Goal: Task Accomplishment & Management: Complete application form

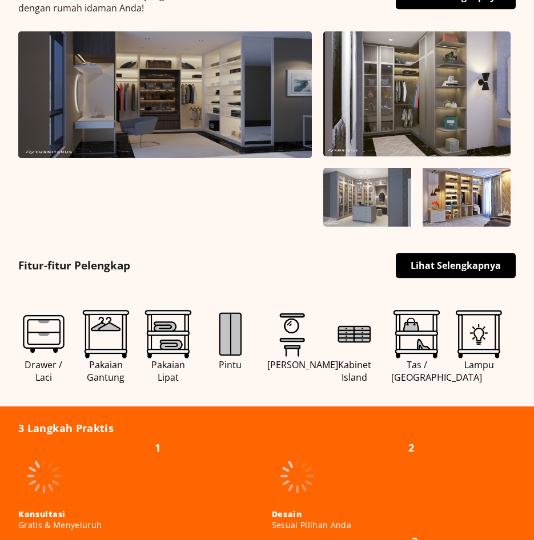
scroll to position [400, 0]
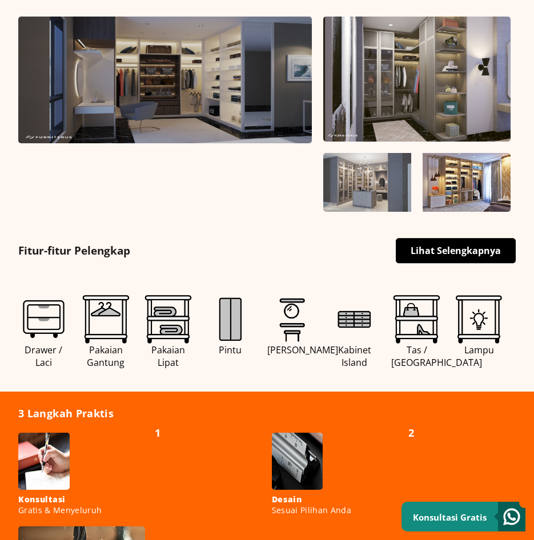
click at [443, 252] on link "Lihat Selengkapnya" at bounding box center [456, 250] width 120 height 25
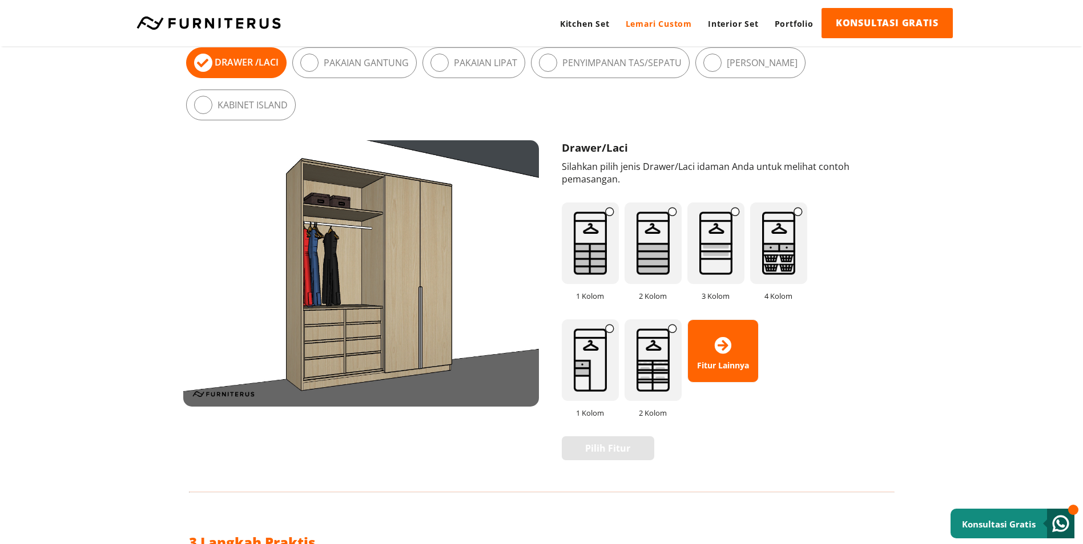
scroll to position [677, 0]
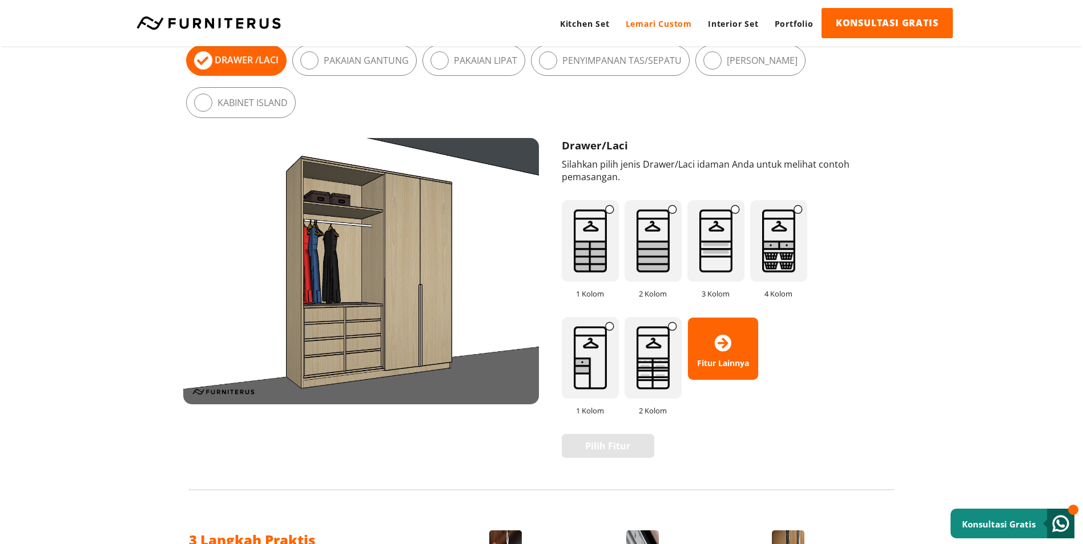
click at [611, 322] on icon at bounding box center [609, 326] width 9 height 9
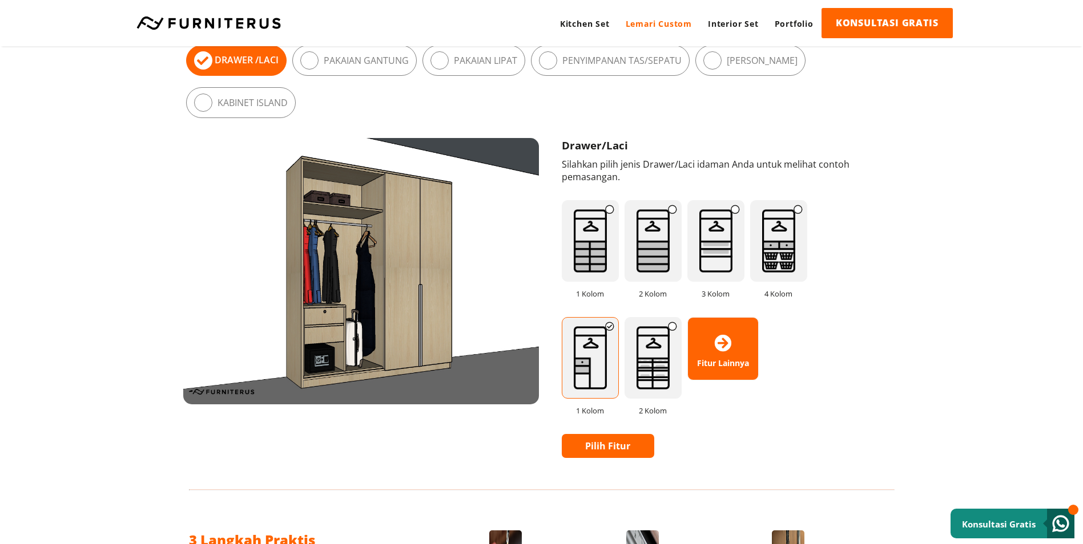
click at [671, 322] on icon at bounding box center [672, 326] width 9 height 9
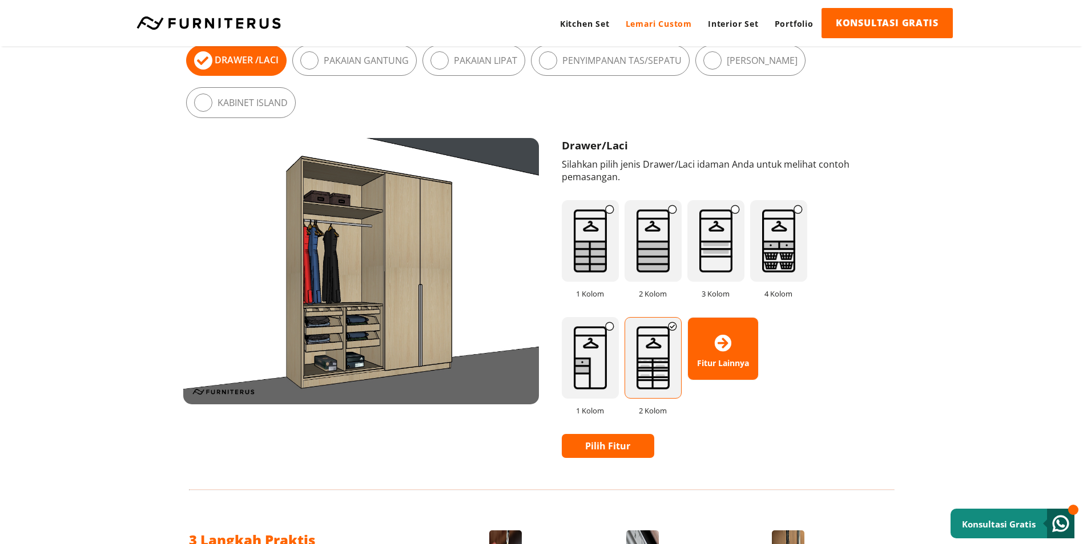
click at [603, 223] on img at bounding box center [590, 241] width 57 height 82
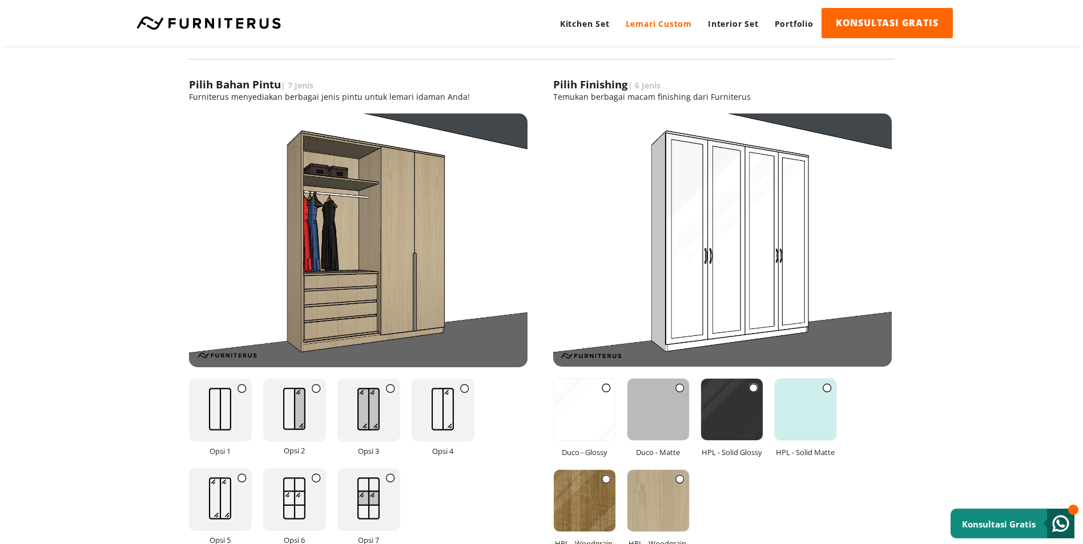
scroll to position [1290, 0]
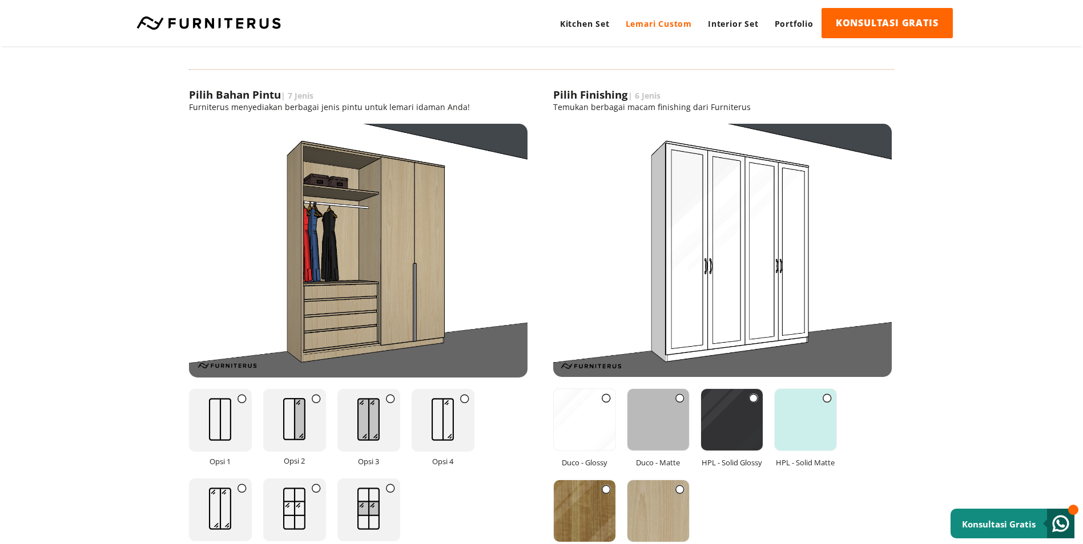
click at [460, 402] on icon at bounding box center [464, 398] width 9 height 9
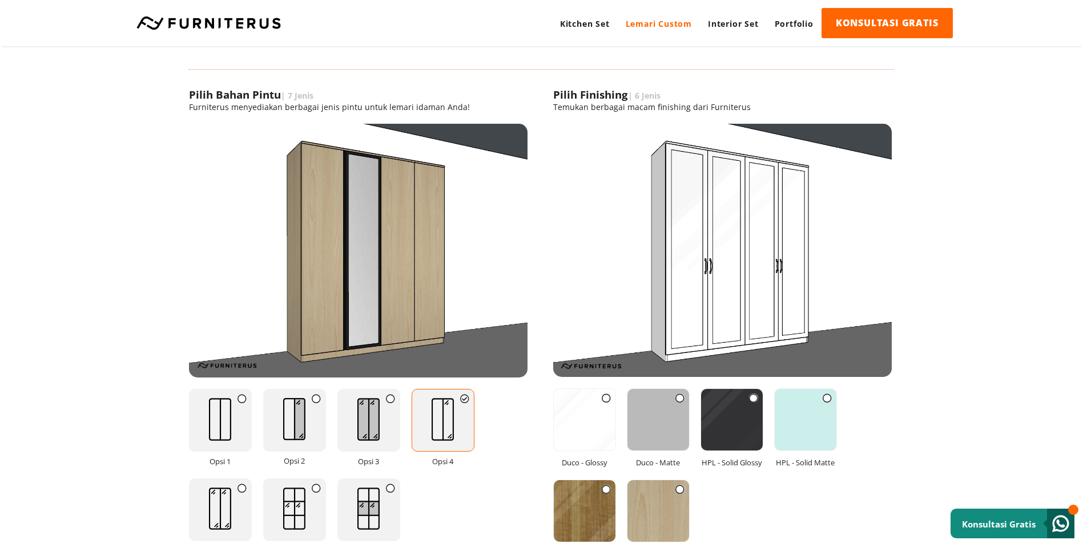
click at [392, 401] on icon at bounding box center [390, 398] width 9 height 9
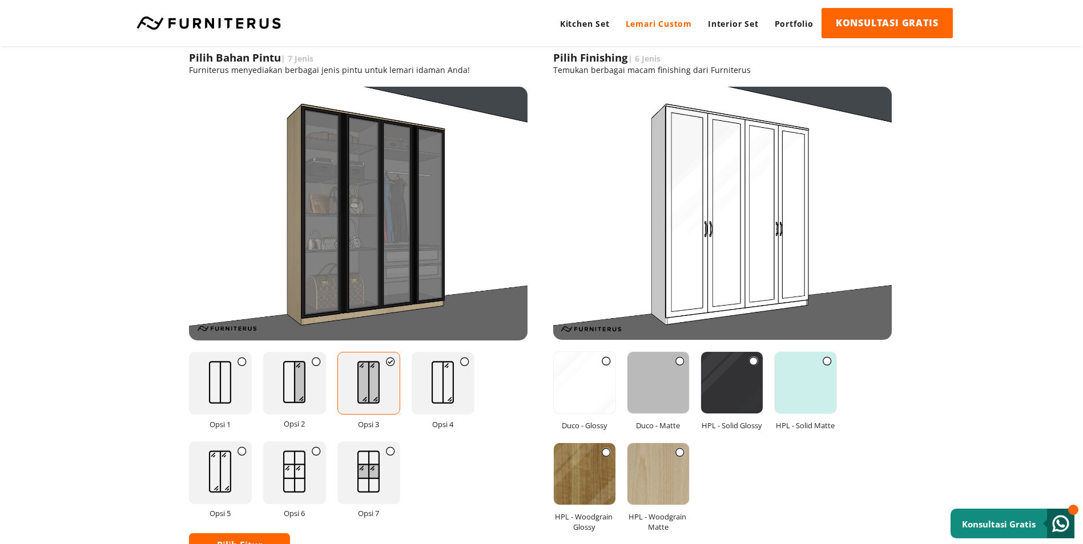
scroll to position [1347, 0]
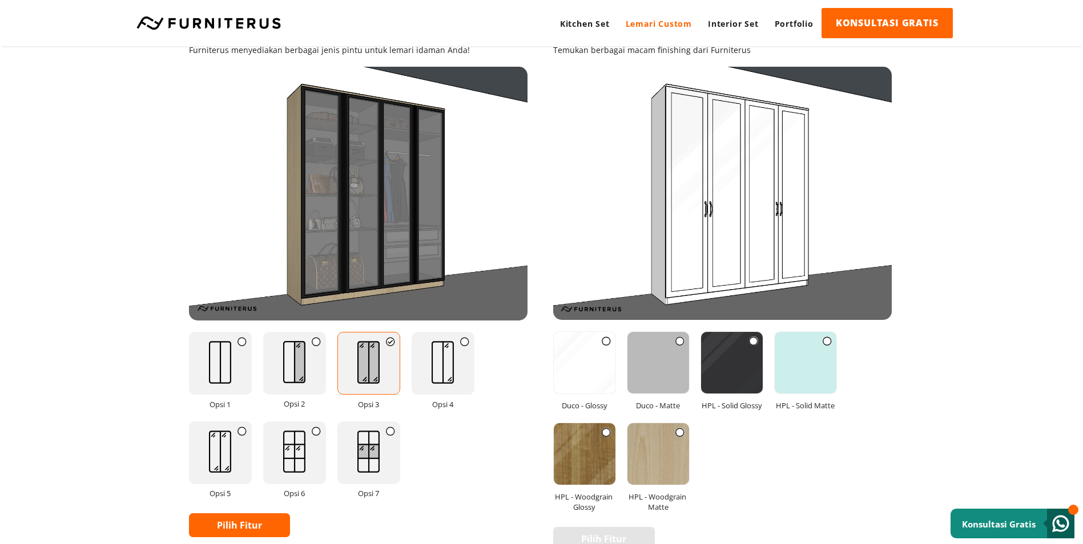
click at [606, 339] on icon at bounding box center [606, 341] width 9 height 9
click at [680, 338] on icon at bounding box center [679, 341] width 9 height 9
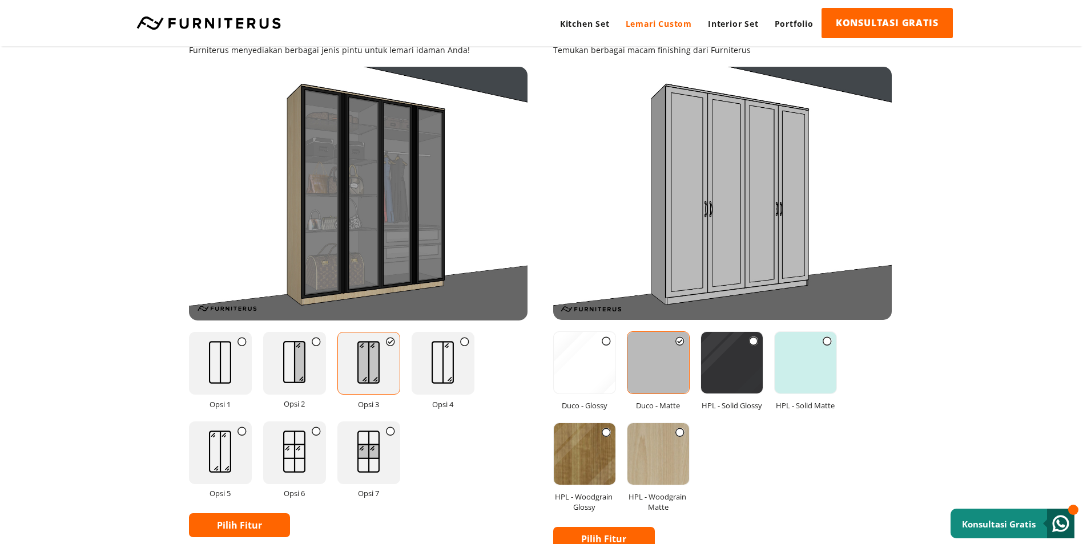
click at [606, 341] on icon at bounding box center [606, 341] width 9 height 9
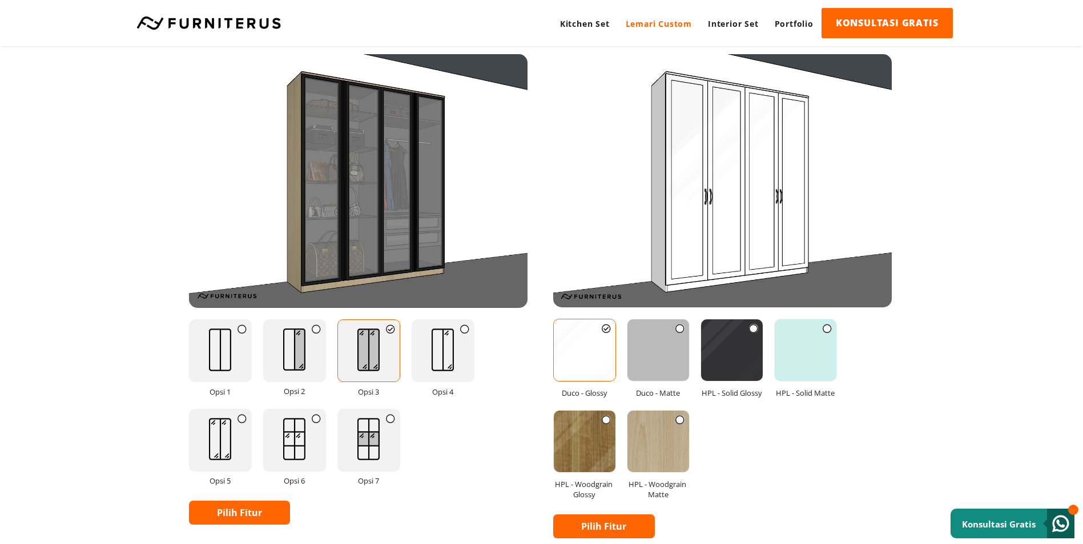
scroll to position [1462, 0]
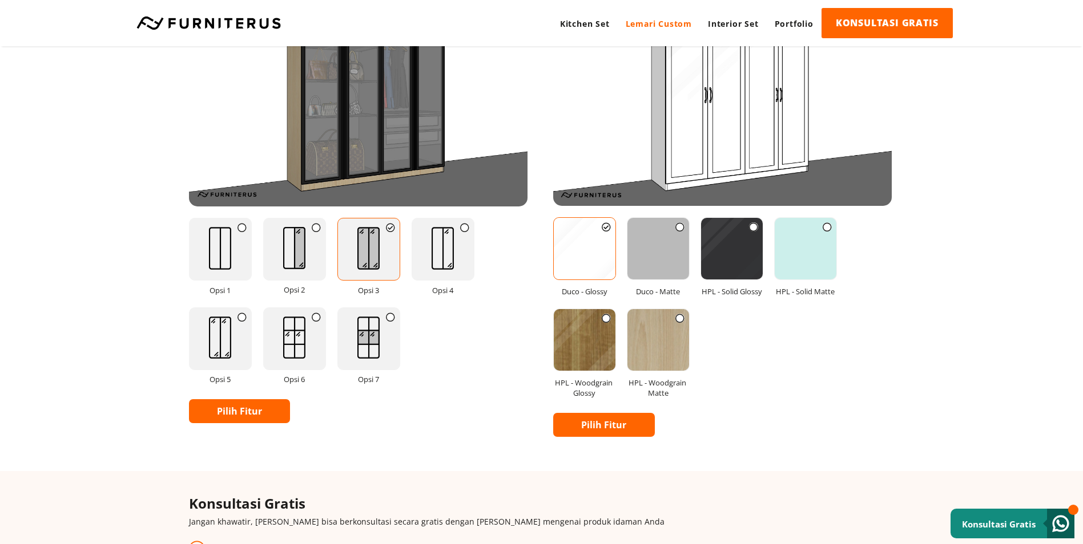
click at [393, 320] on icon at bounding box center [390, 317] width 9 height 9
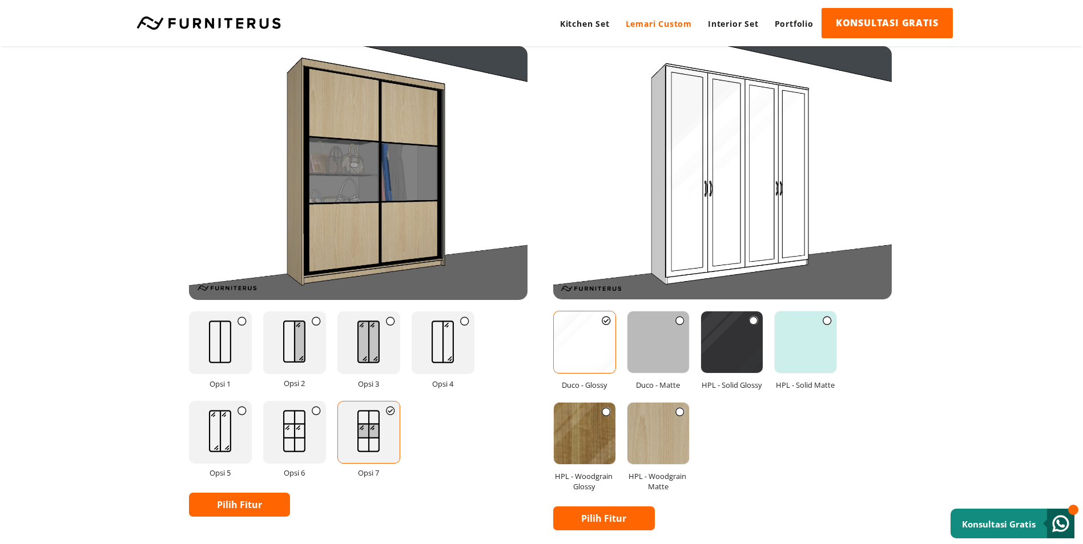
scroll to position [1347, 0]
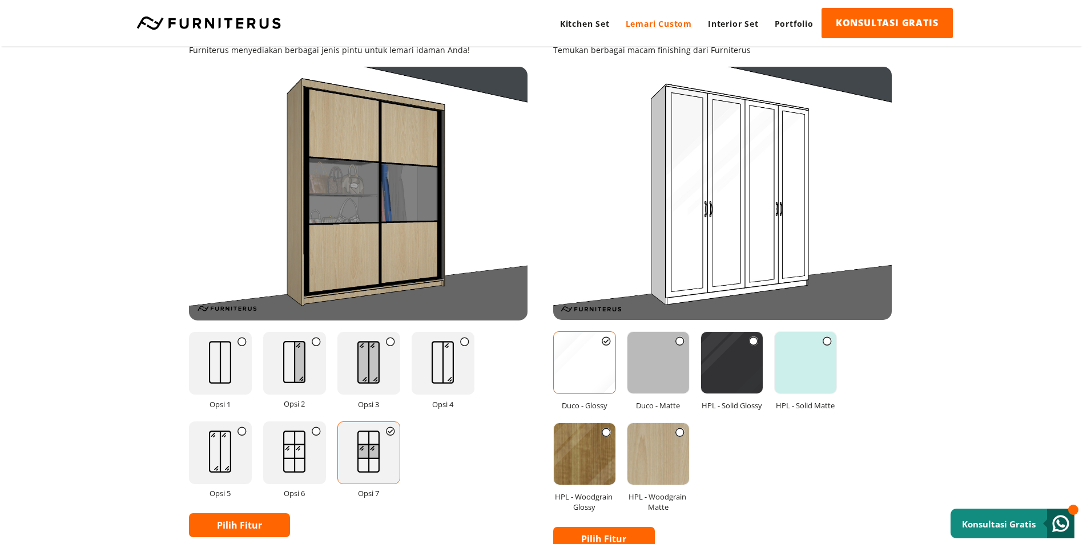
click at [388, 342] on icon at bounding box center [390, 341] width 9 height 9
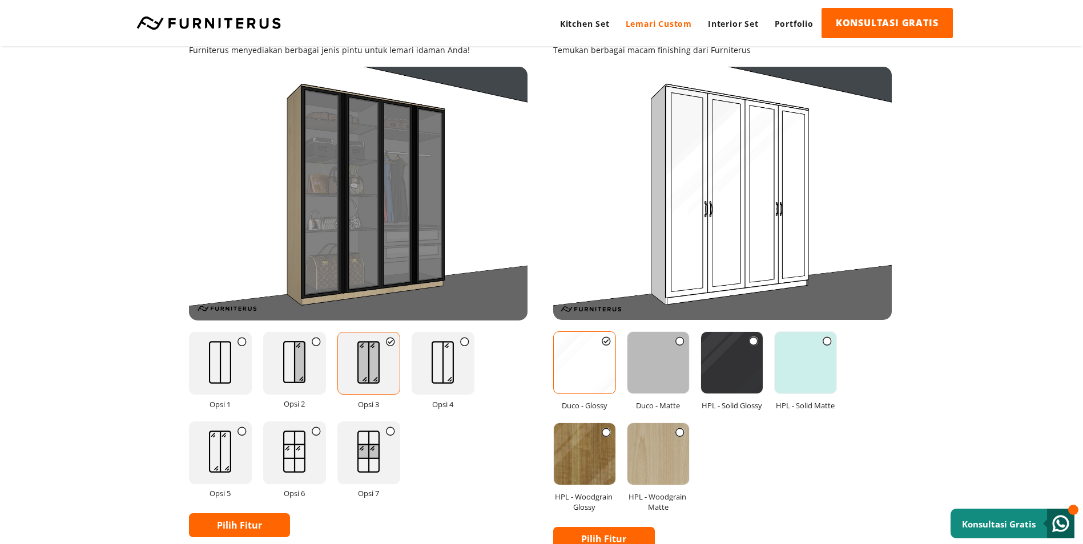
click at [455, 344] on img at bounding box center [442, 362] width 45 height 59
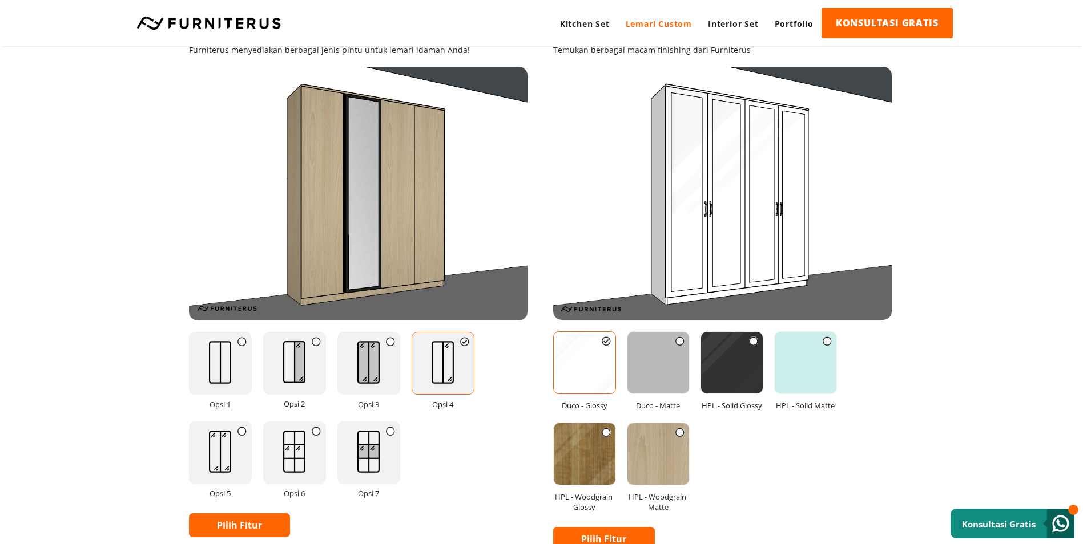
click at [329, 349] on div "Opsi 2" at bounding box center [300, 365] width 74 height 89
click at [316, 346] on icon at bounding box center [316, 341] width 9 height 9
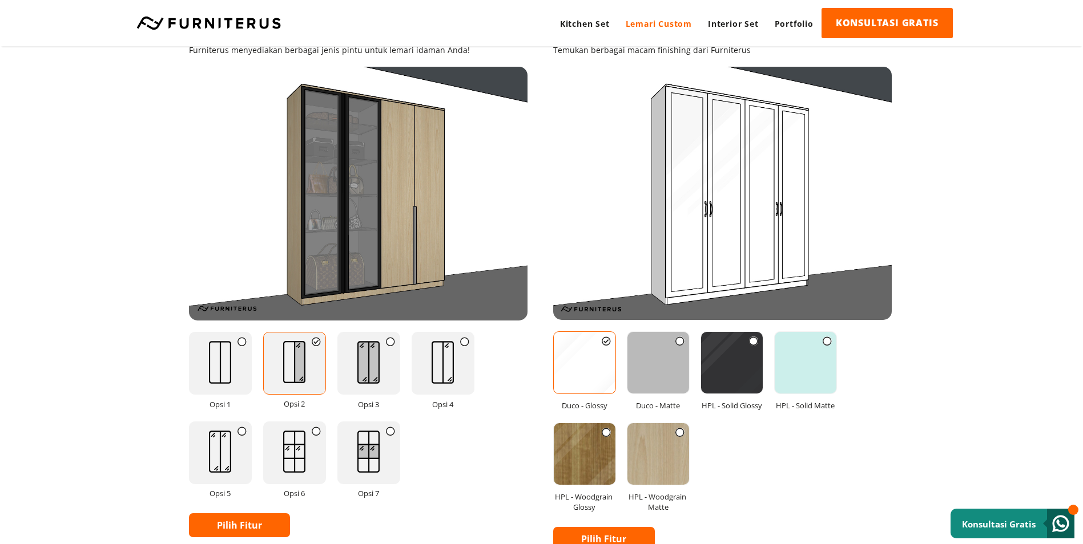
click at [388, 342] on icon at bounding box center [390, 341] width 9 height 9
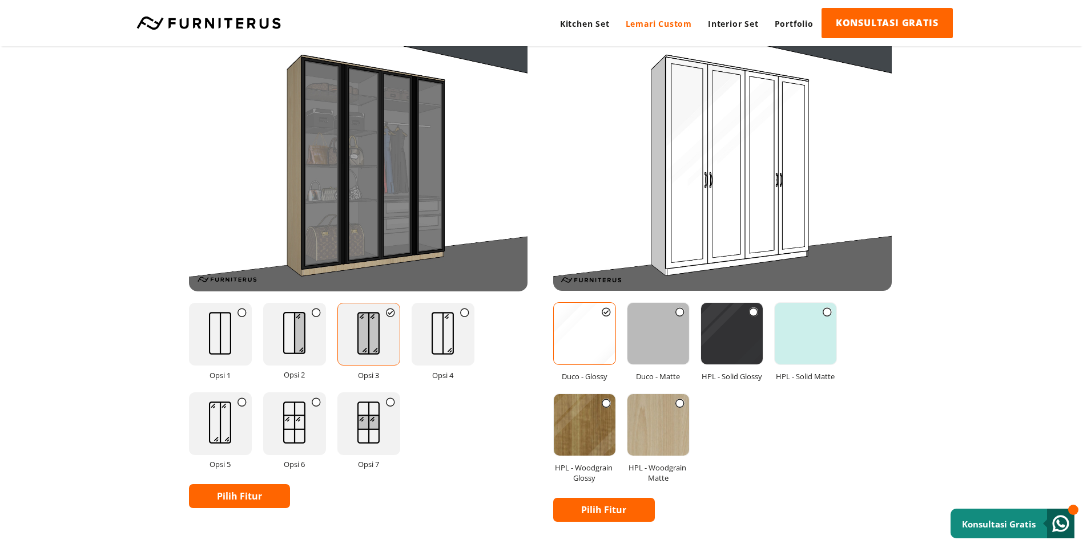
scroll to position [1405, 0]
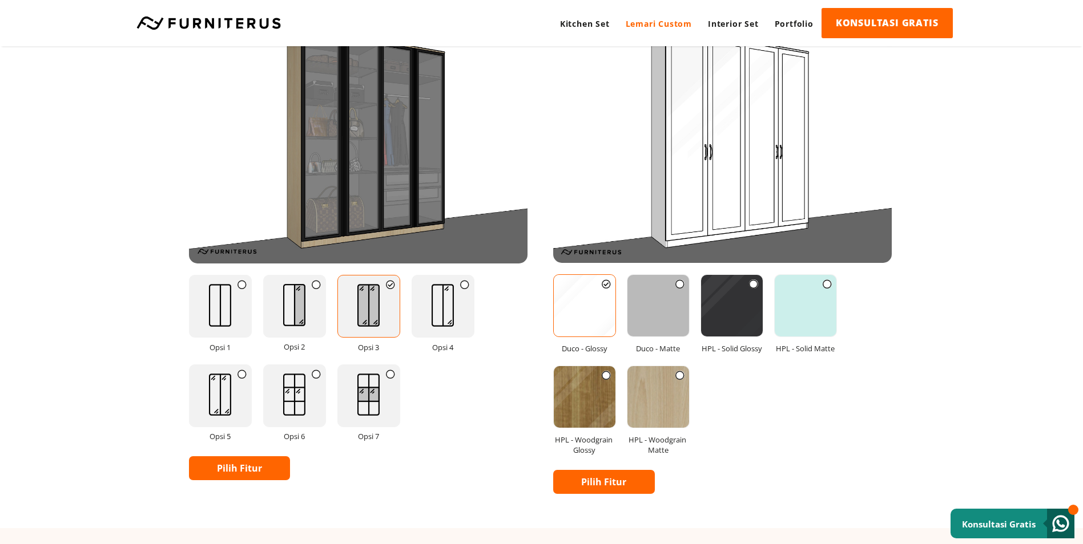
click at [247, 470] on link "Pilih Fitur" at bounding box center [240, 469] width 102 height 24
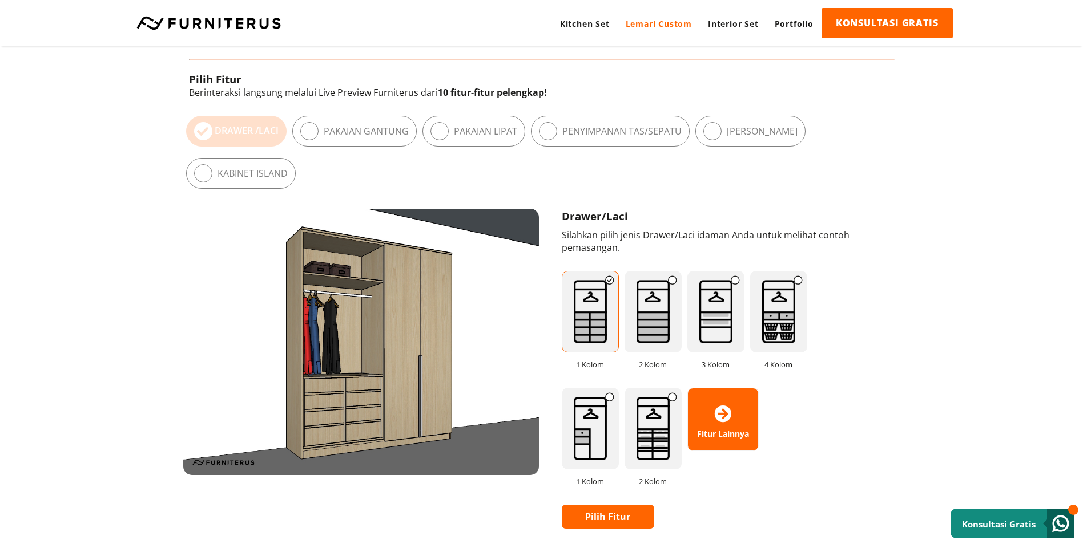
scroll to position [606, 0]
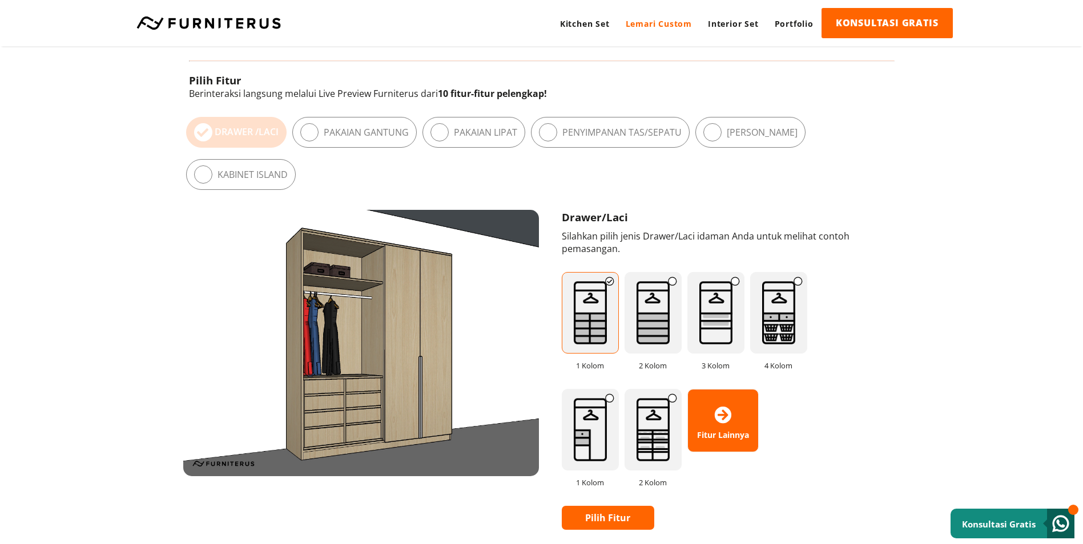
click at [778, 335] on img at bounding box center [778, 313] width 57 height 82
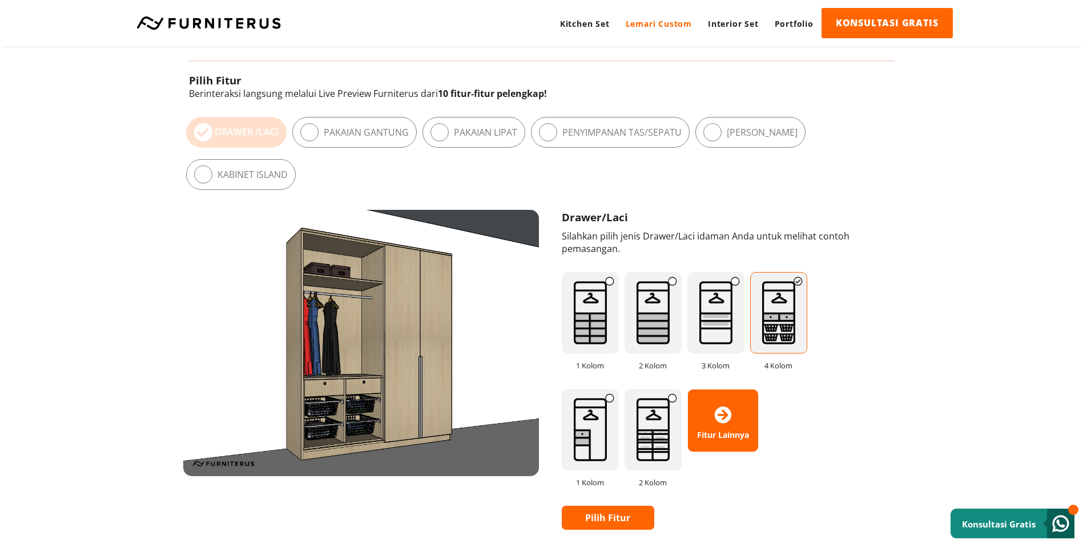
click at [712, 332] on img at bounding box center [715, 313] width 57 height 82
click at [664, 332] on img at bounding box center [652, 313] width 57 height 82
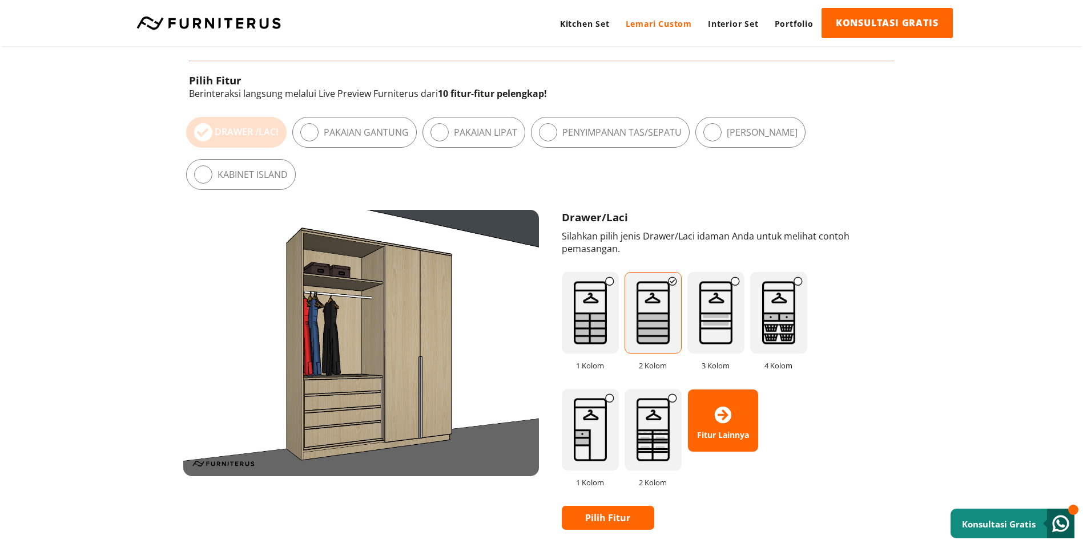
click at [661, 447] on img at bounding box center [652, 430] width 57 height 82
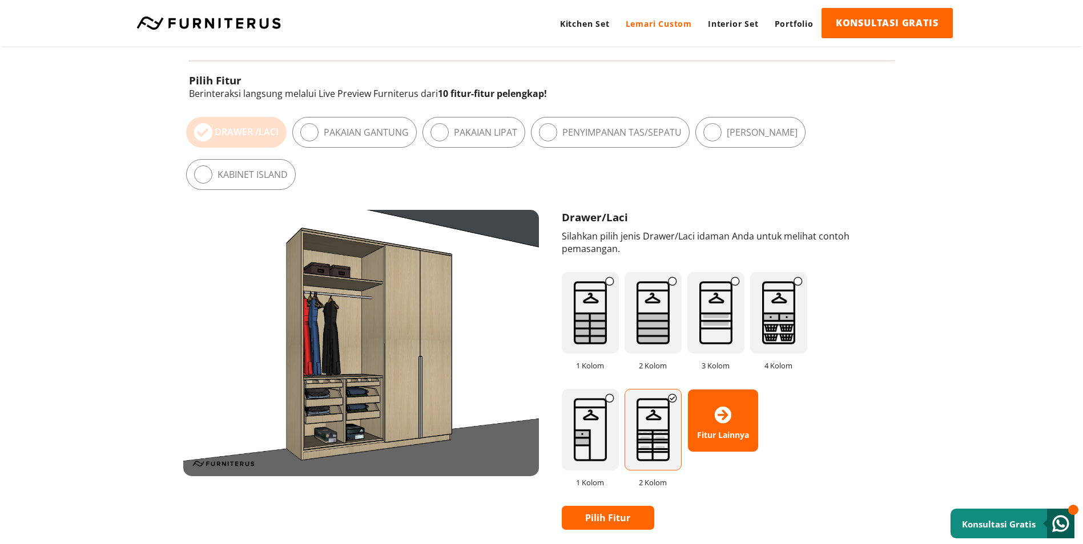
click at [656, 342] on img at bounding box center [652, 313] width 57 height 82
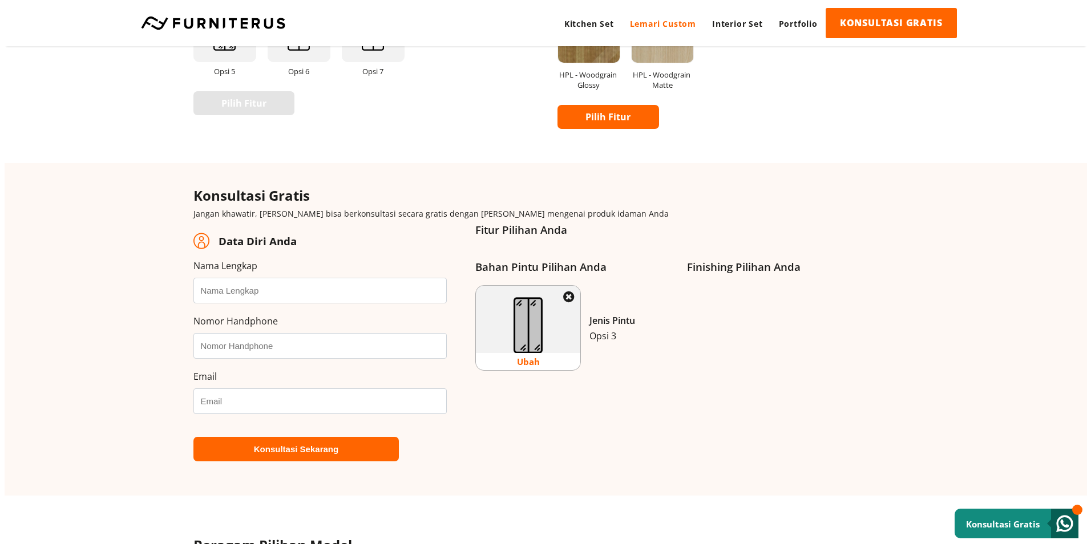
scroll to position [1861, 0]
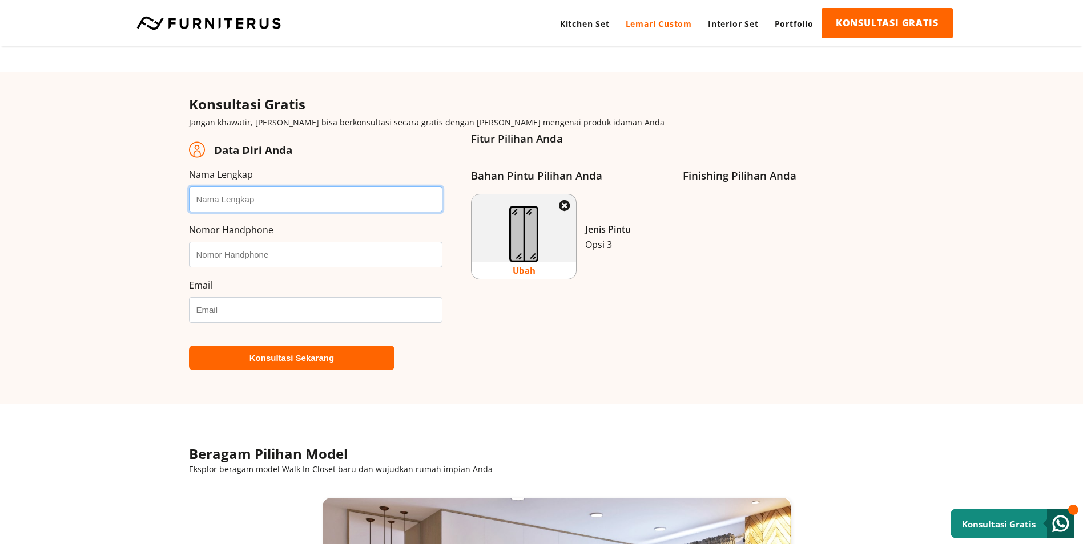
click at [373, 200] on input "Nama Lengkap" at bounding box center [316, 200] width 254 height 26
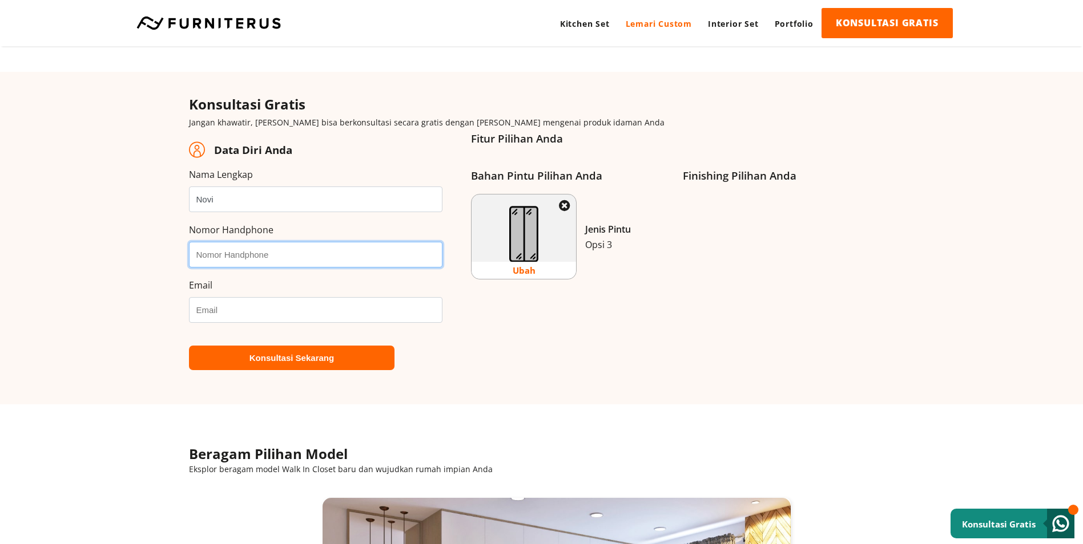
type input "Novi"
click at [294, 254] on input "Nomor Handphone" at bounding box center [316, 255] width 254 height 26
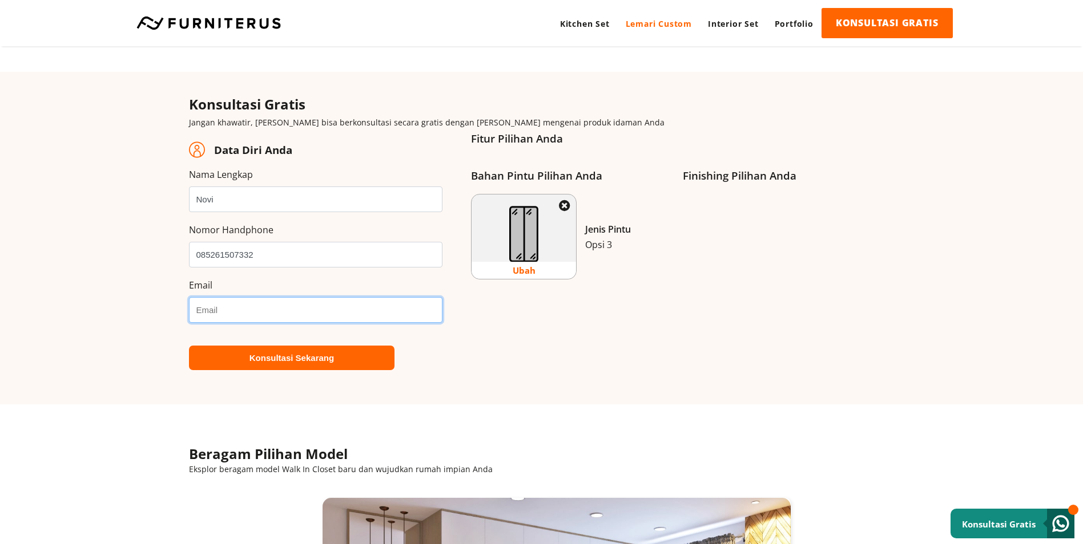
type input "085261507332"
click at [382, 318] on input "Email" at bounding box center [316, 310] width 254 height 26
type input "noviantinovi501@gmail.com"
click at [309, 356] on button "Konsultasi Sekarang" at bounding box center [292, 358] width 206 height 25
